Goal: Task Accomplishment & Management: Manage account settings

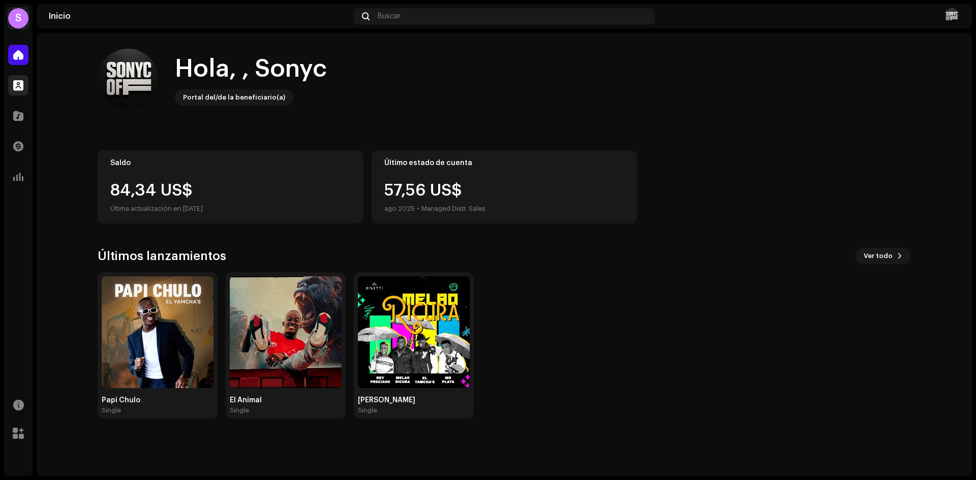
click at [27, 80] on div at bounding box center [18, 85] width 20 height 20
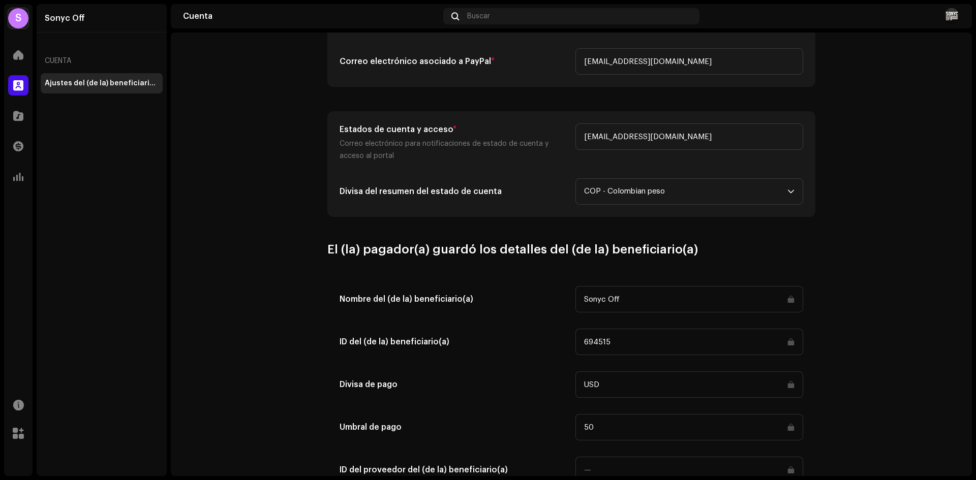
scroll to position [419, 0]
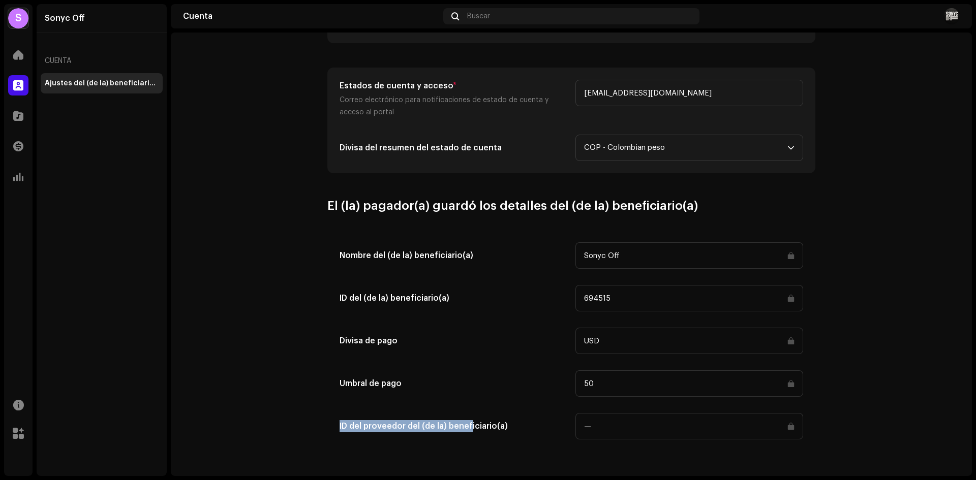
drag, startPoint x: 334, startPoint y: 426, endPoint x: 466, endPoint y: 407, distance: 132.6
click at [466, 407] on div "Nombre del (de la) beneficiario(a) Sonyc Off ID del (de la) beneficiario(a) 694…" at bounding box center [571, 341] width 487 height 221
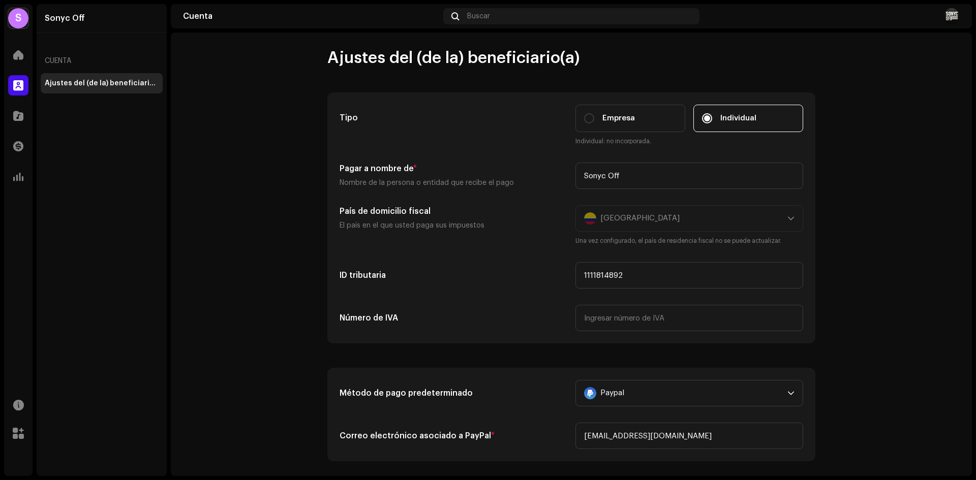
scroll to position [0, 0]
click at [16, 53] on span at bounding box center [18, 55] width 10 height 8
